Goal: Task Accomplishment & Management: Use online tool/utility

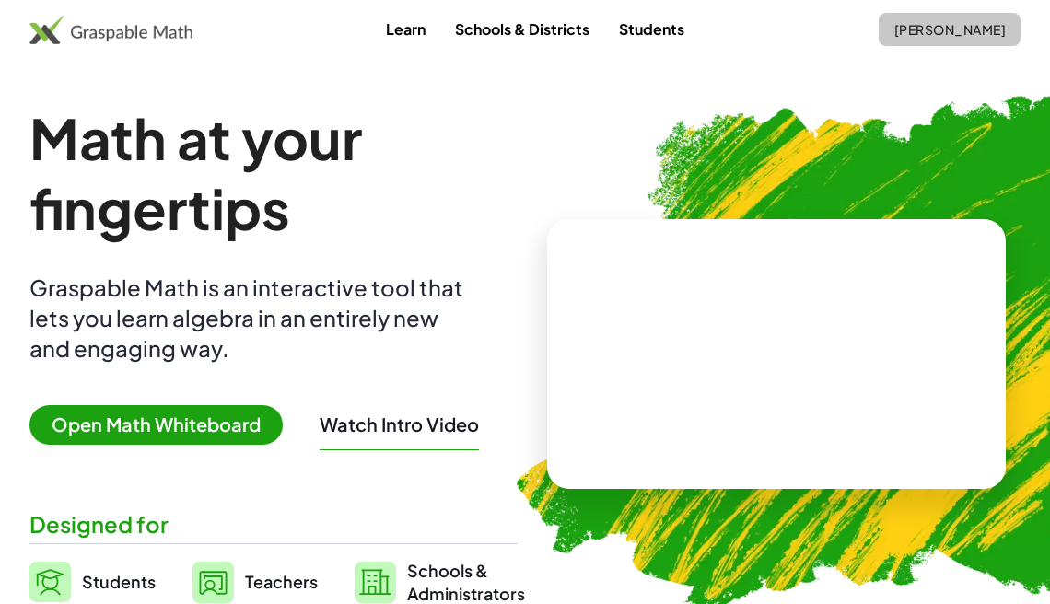
click at [902, 29] on span "[PERSON_NAME]" at bounding box center [949, 29] width 112 height 17
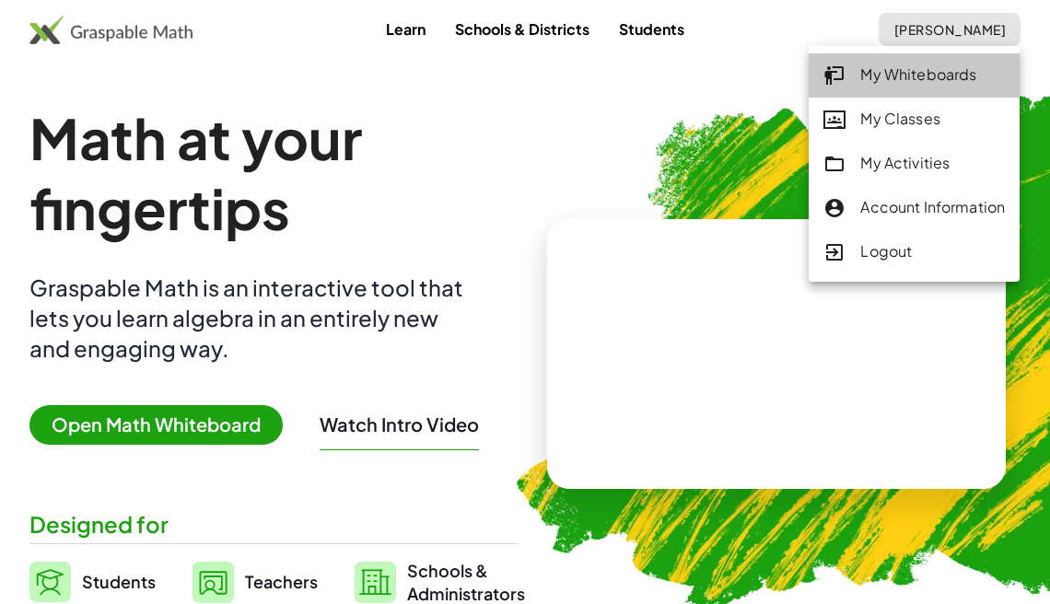
click at [932, 75] on div "My Whiteboards" at bounding box center [913, 76] width 181 height 24
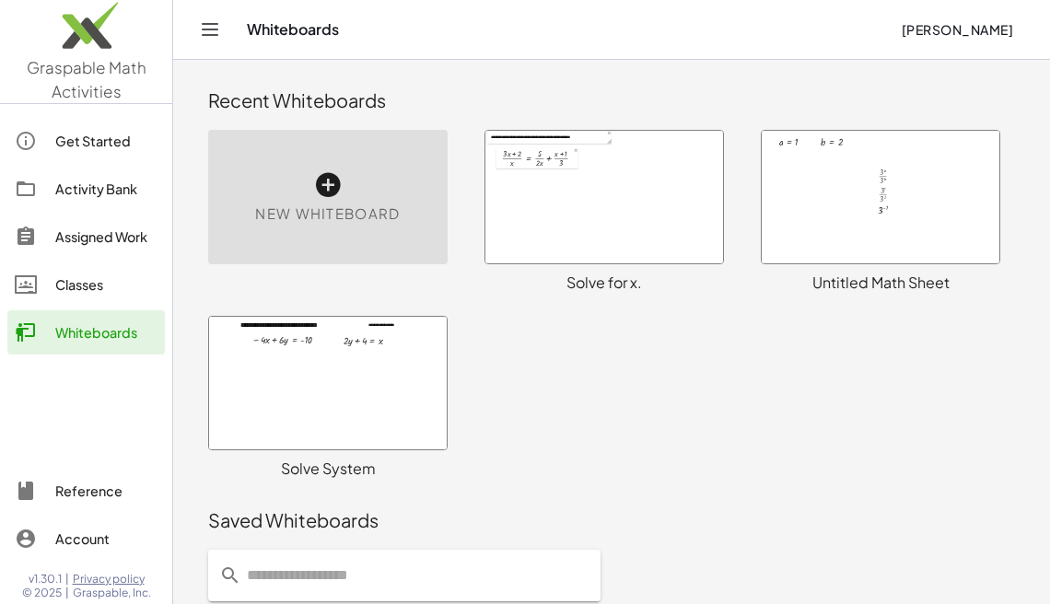
click at [335, 190] on icon at bounding box center [327, 184] width 29 height 29
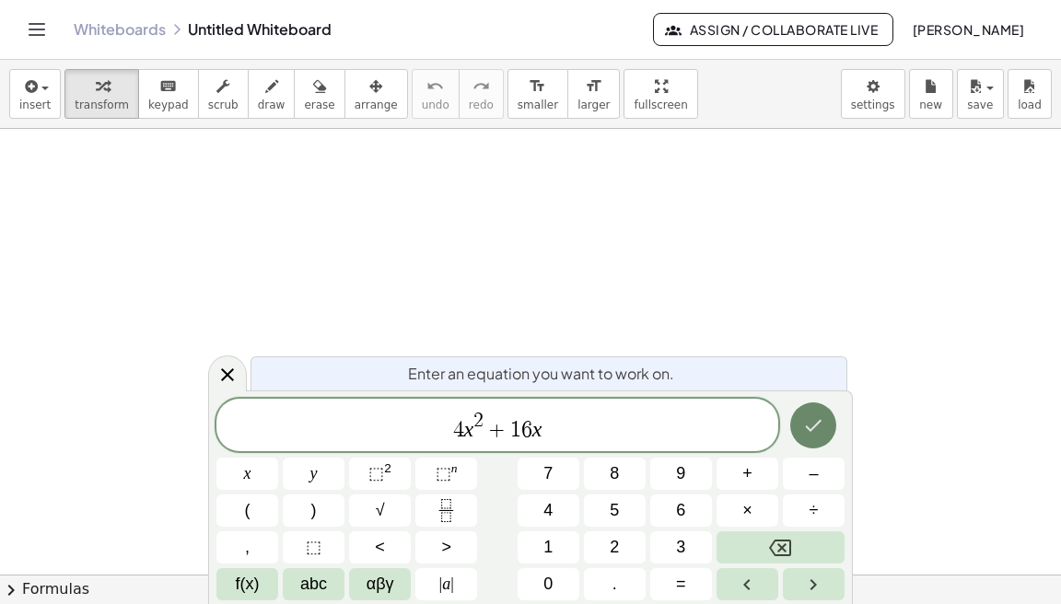
click at [827, 427] on button "Done" at bounding box center [813, 425] width 46 height 46
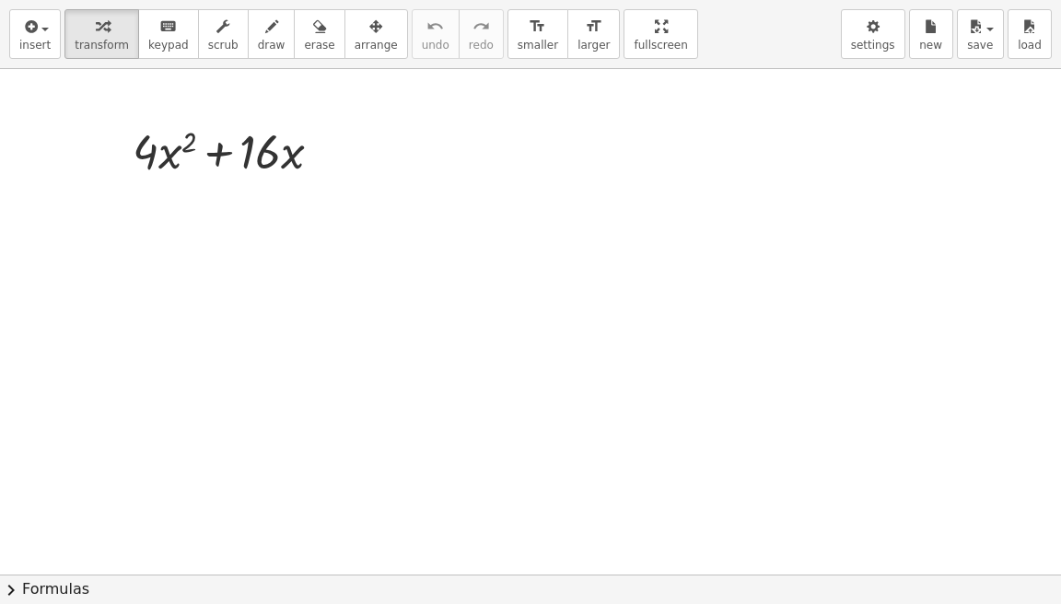
click at [616, 119] on div "insert select one: Math Expression Function Text Youtube Video Graphing Geometr…" at bounding box center [530, 302] width 1061 height 604
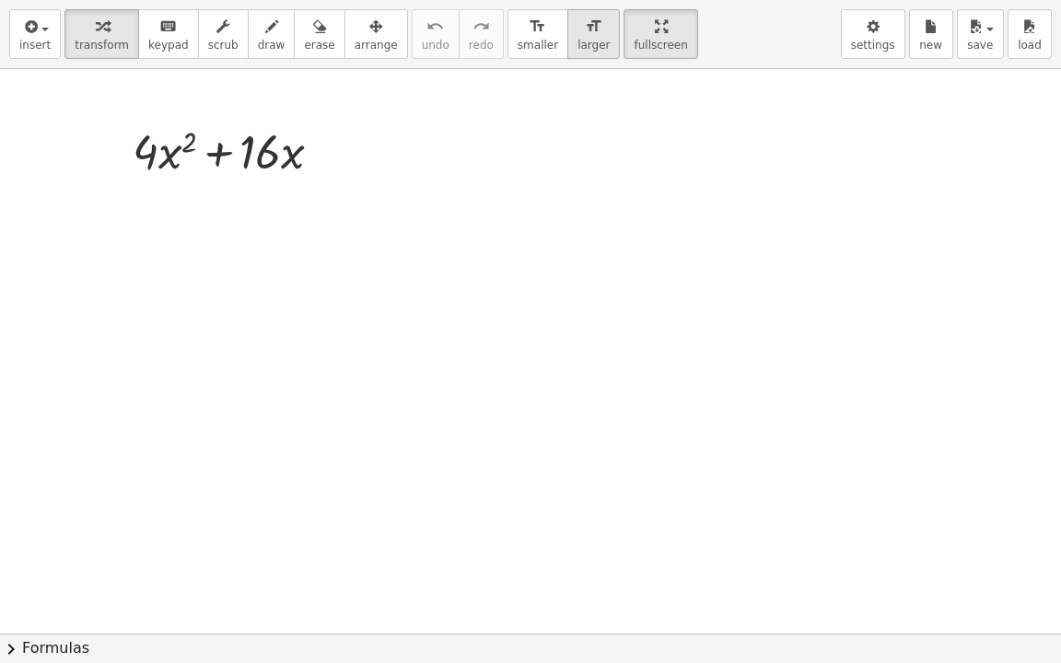
click at [585, 20] on icon "format_size" at bounding box center [593, 27] width 17 height 22
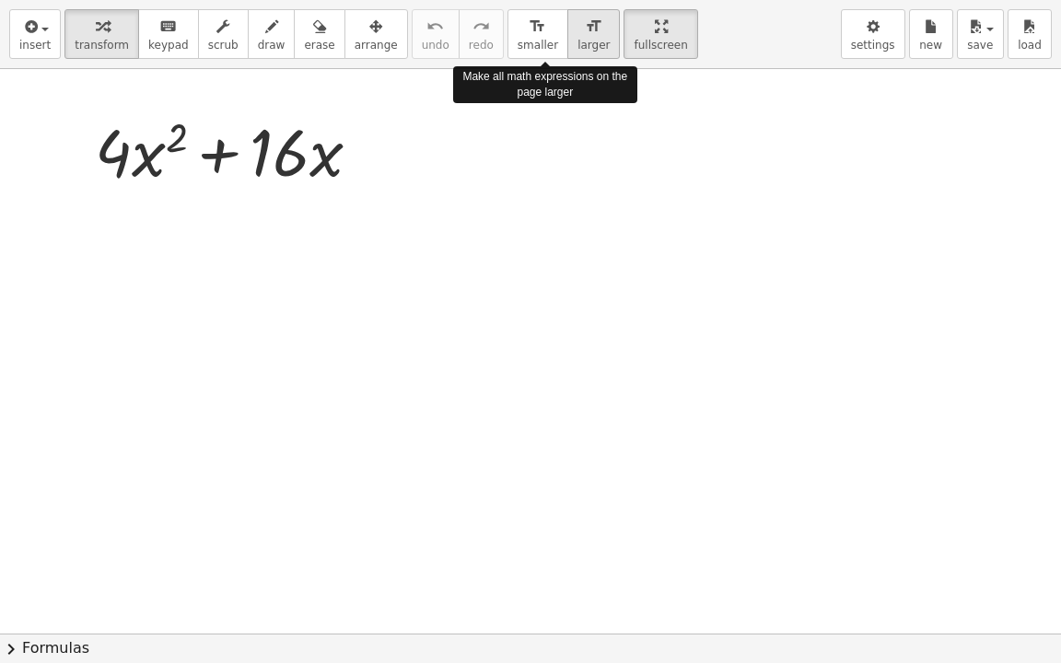
click at [585, 20] on icon "format_size" at bounding box center [593, 27] width 17 height 22
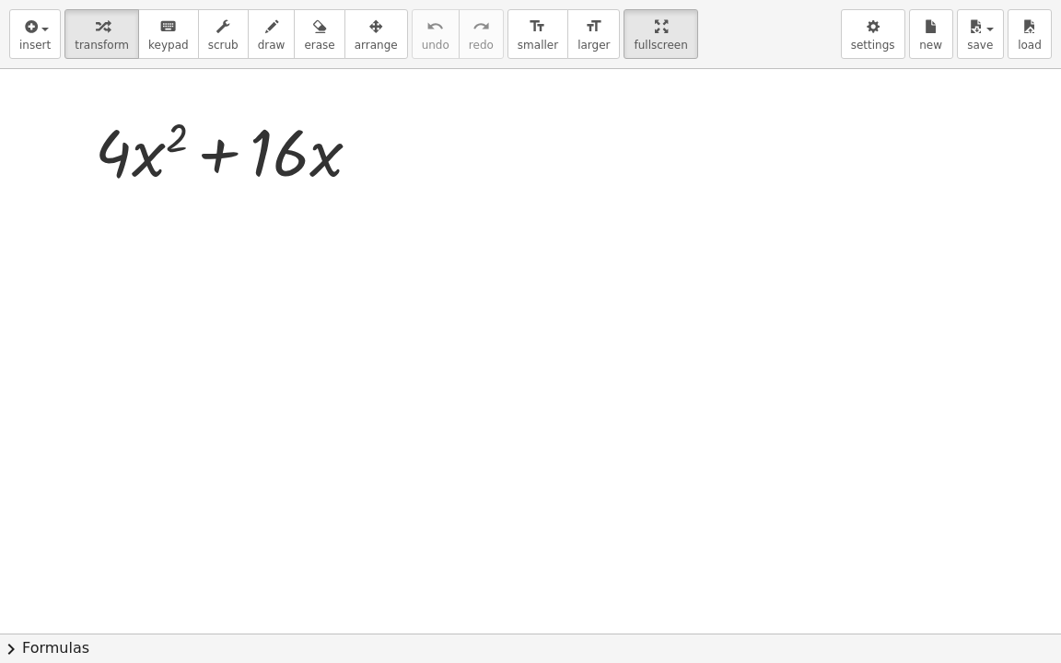
click at [733, 258] on div at bounding box center [530, 633] width 1061 height 1129
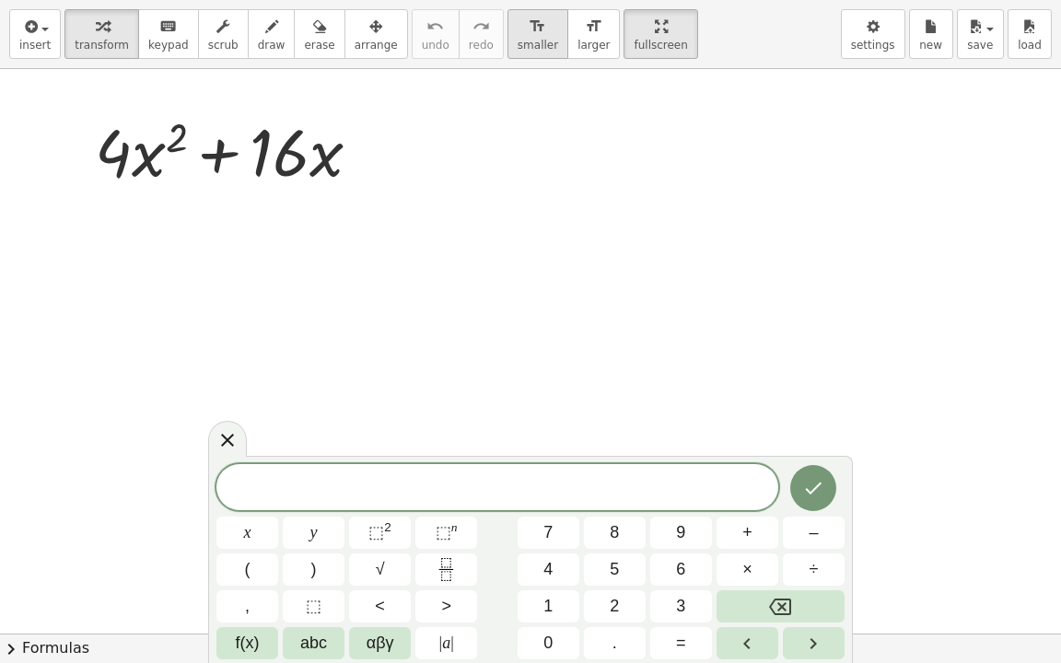
click at [518, 29] on div "format_size" at bounding box center [538, 26] width 41 height 22
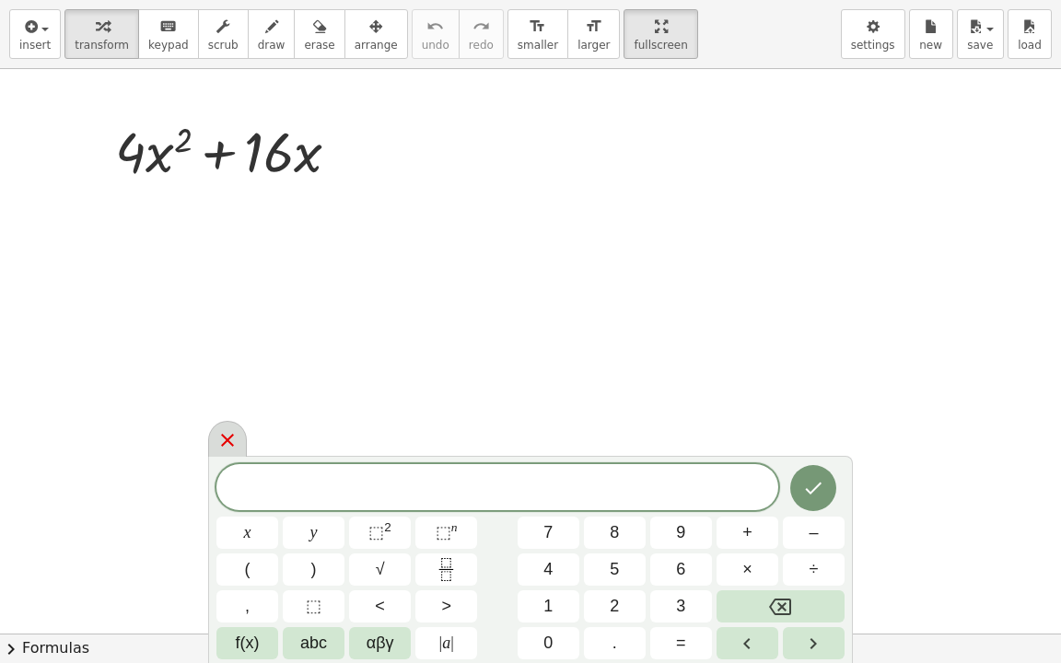
click at [228, 449] on icon at bounding box center [227, 440] width 22 height 22
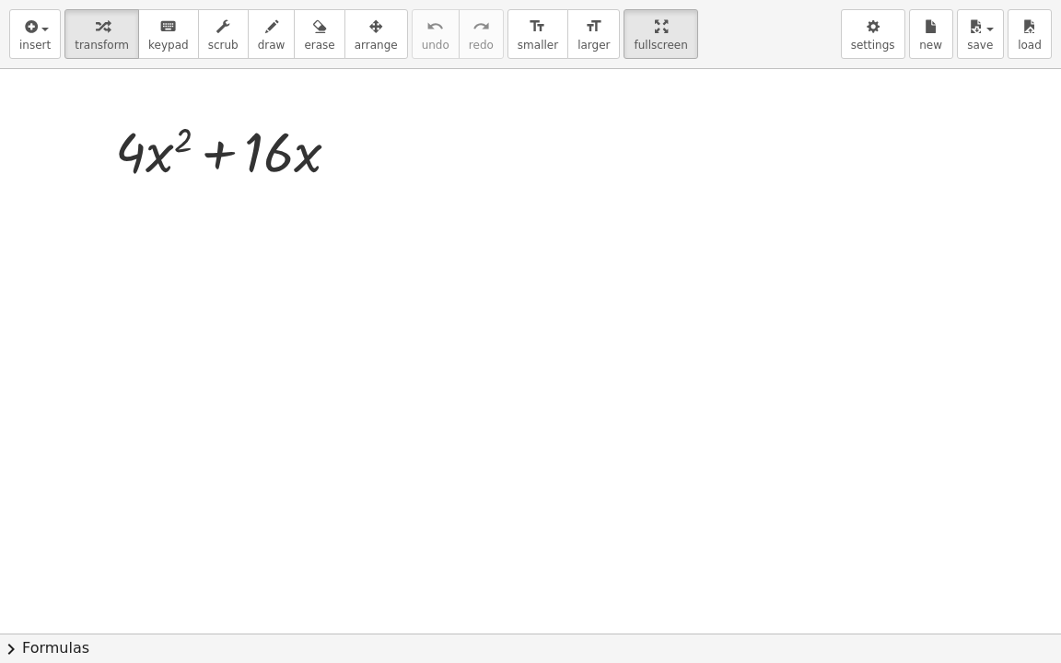
click at [858, 214] on div at bounding box center [530, 633] width 1061 height 1129
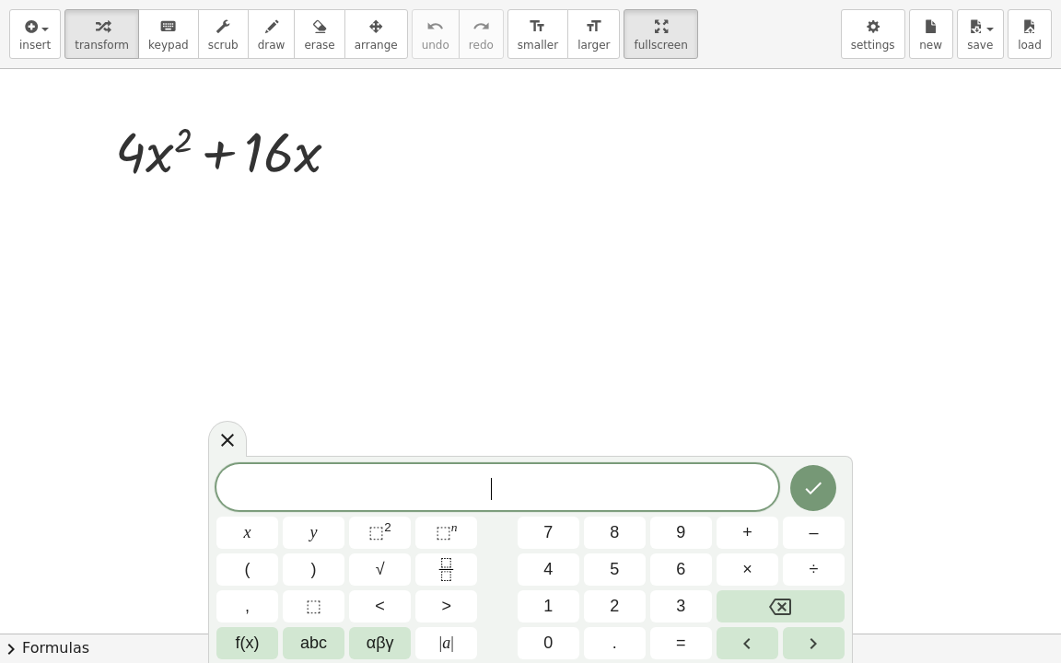
click at [858, 214] on div at bounding box center [530, 633] width 1061 height 1129
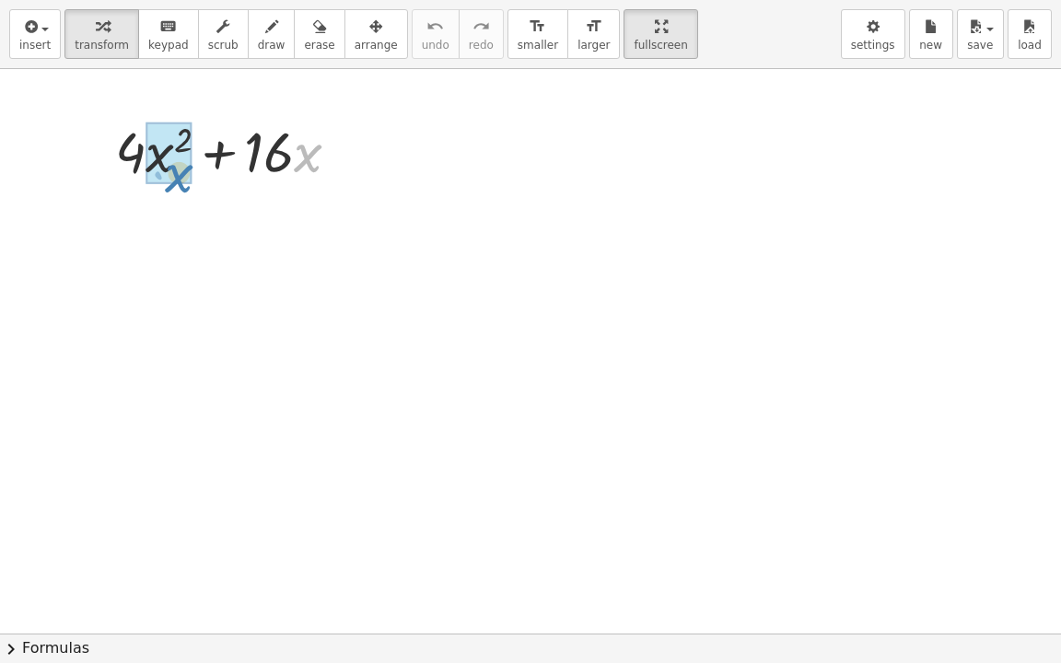
drag, startPoint x: 301, startPoint y: 151, endPoint x: 172, endPoint y: 171, distance: 130.5
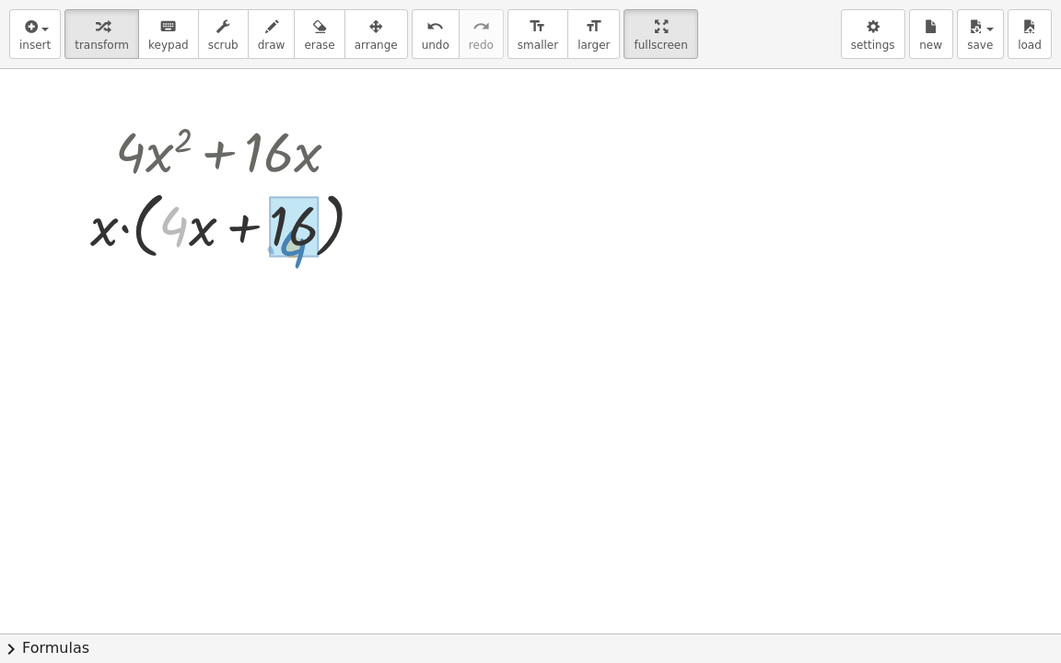
drag, startPoint x: 169, startPoint y: 226, endPoint x: 288, endPoint y: 246, distance: 120.5
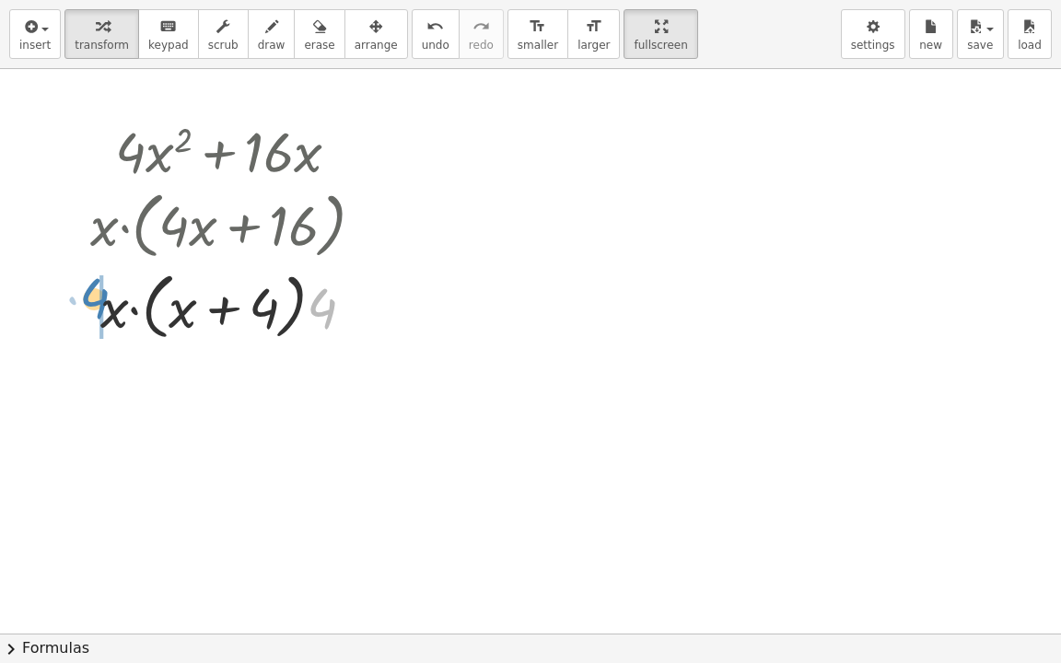
drag, startPoint x: 332, startPoint y: 317, endPoint x: 105, endPoint y: 308, distance: 226.7
click at [105, 308] on div at bounding box center [234, 305] width 307 height 82
